Goal: Task Accomplishment & Management: Manage account settings

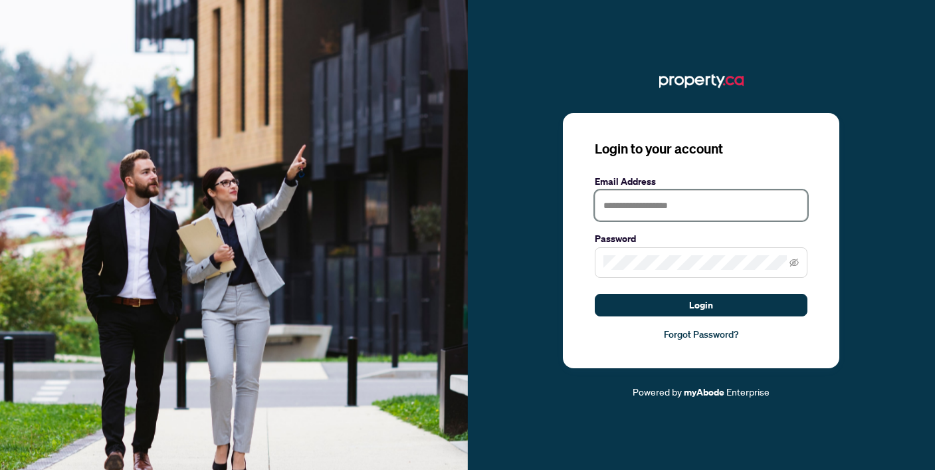
click at [633, 215] on input "text" at bounding box center [701, 205] width 213 height 31
type input "**********"
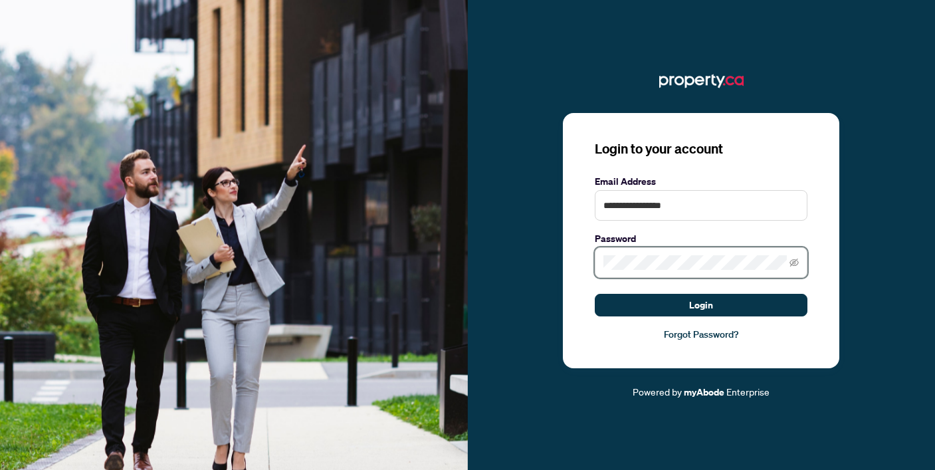
click at [595, 294] on button "Login" at bounding box center [701, 305] width 213 height 23
